Goal: Task Accomplishment & Management: Use online tool/utility

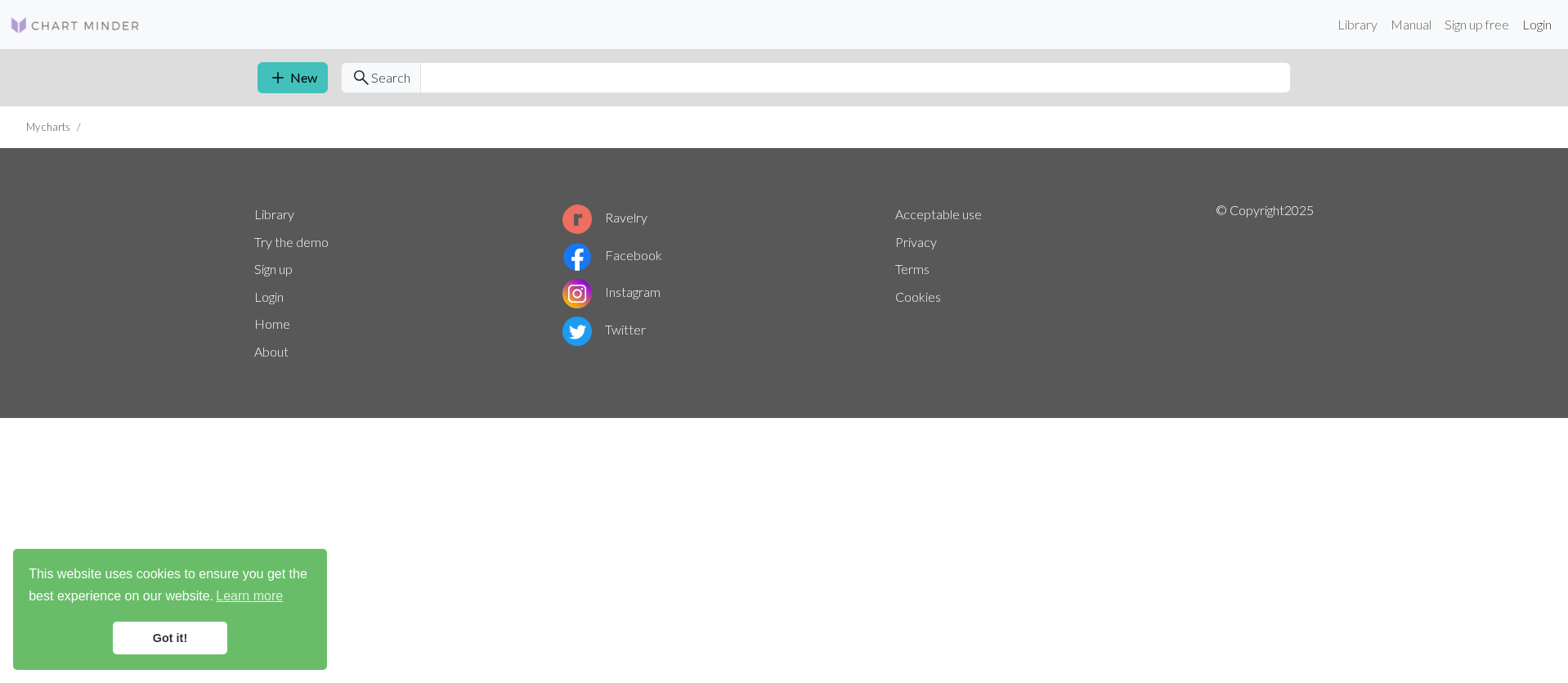
click at [1537, 30] on link "Login" at bounding box center [1537, 25] width 43 height 32
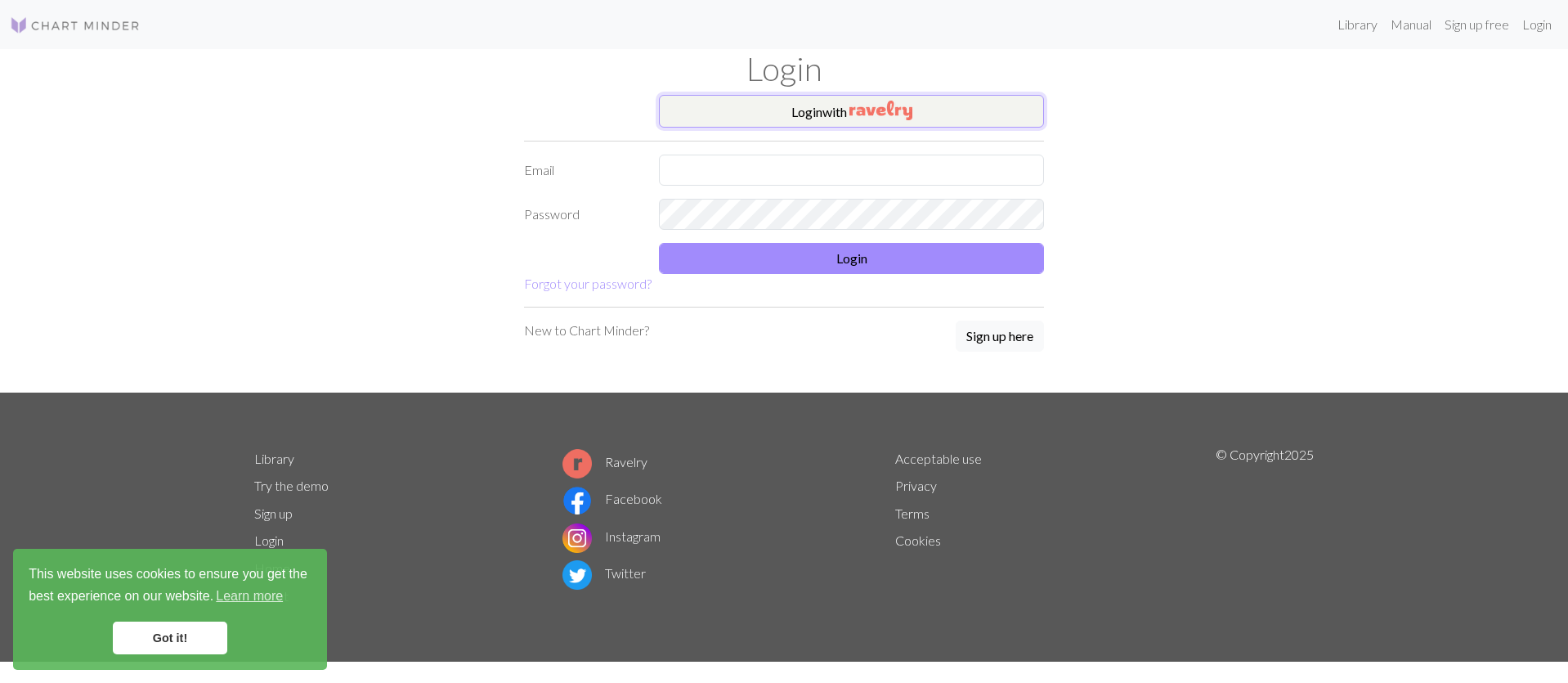
click at [829, 110] on button "Login with" at bounding box center [852, 111] width 385 height 32
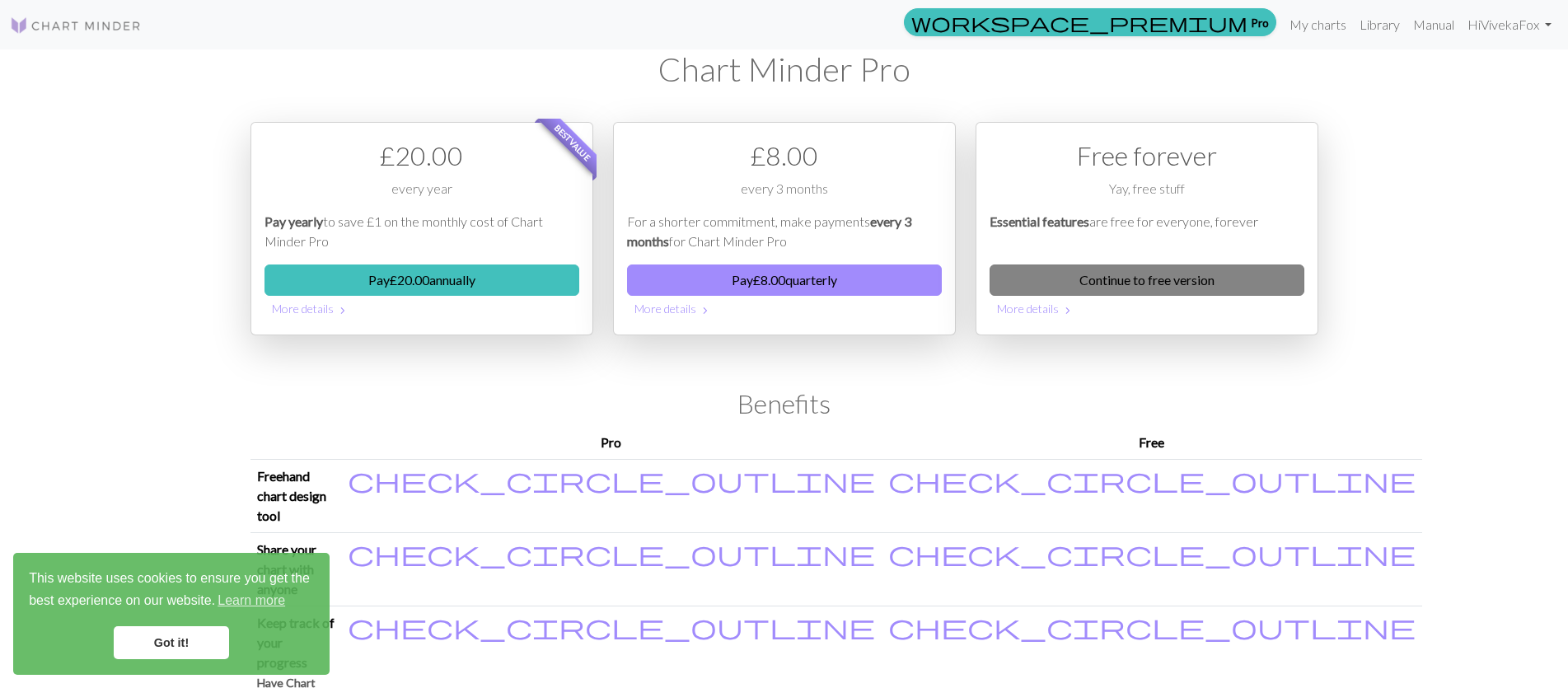
click at [1163, 277] on link "Continue to free version" at bounding box center [1146, 280] width 315 height 32
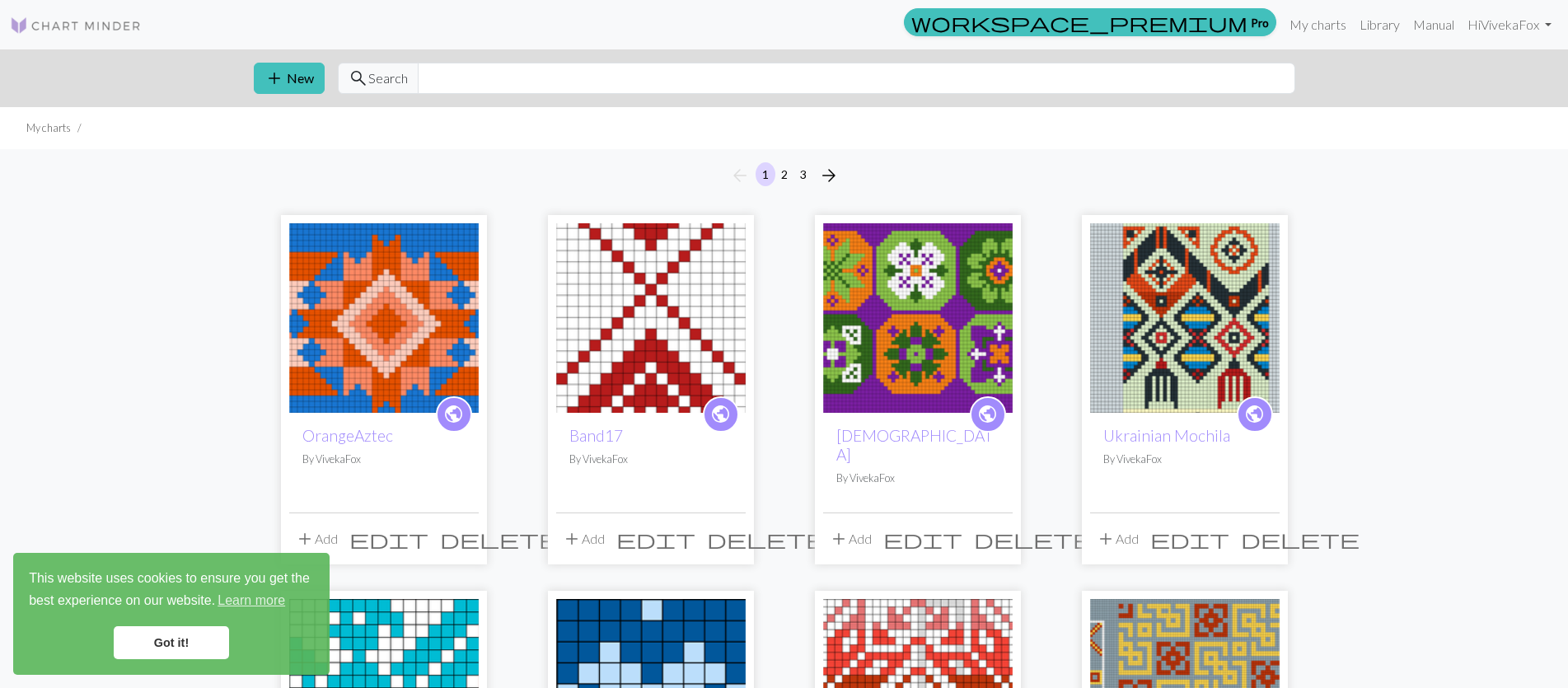
click at [401, 278] on img at bounding box center [384, 318] width 189 height 189
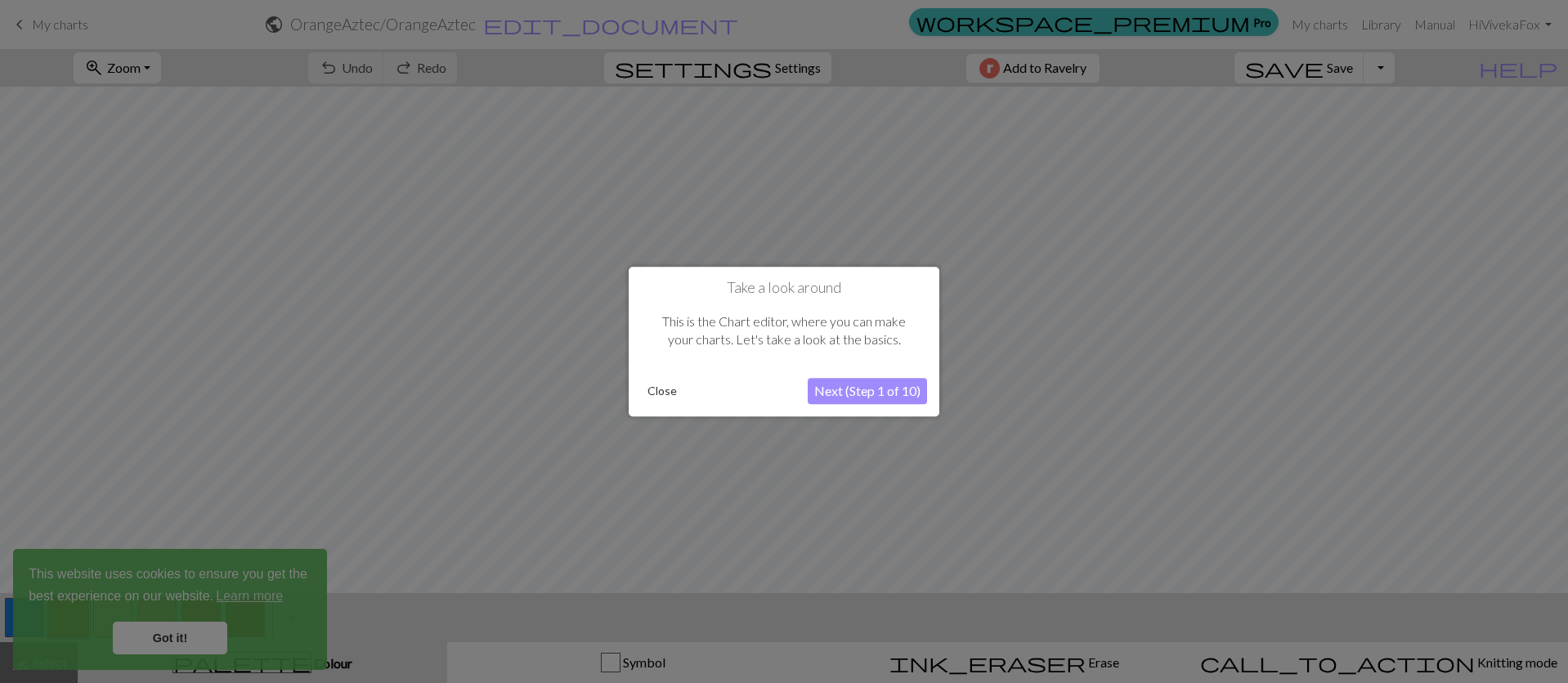
click at [655, 392] on button "Close" at bounding box center [662, 391] width 43 height 25
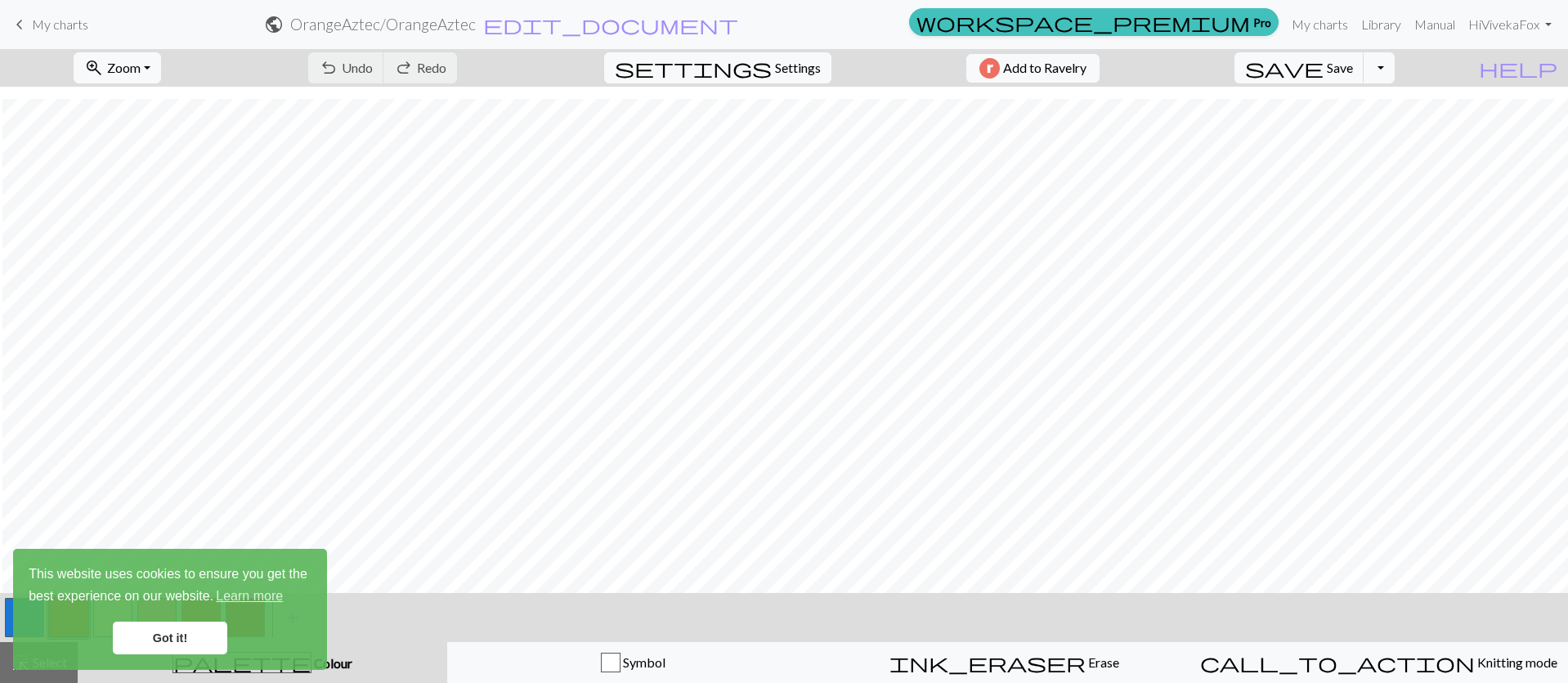
scroll to position [120, 3]
click at [148, 644] on link "Got it!" at bounding box center [170, 637] width 115 height 32
